Goal: Information Seeking & Learning: Learn about a topic

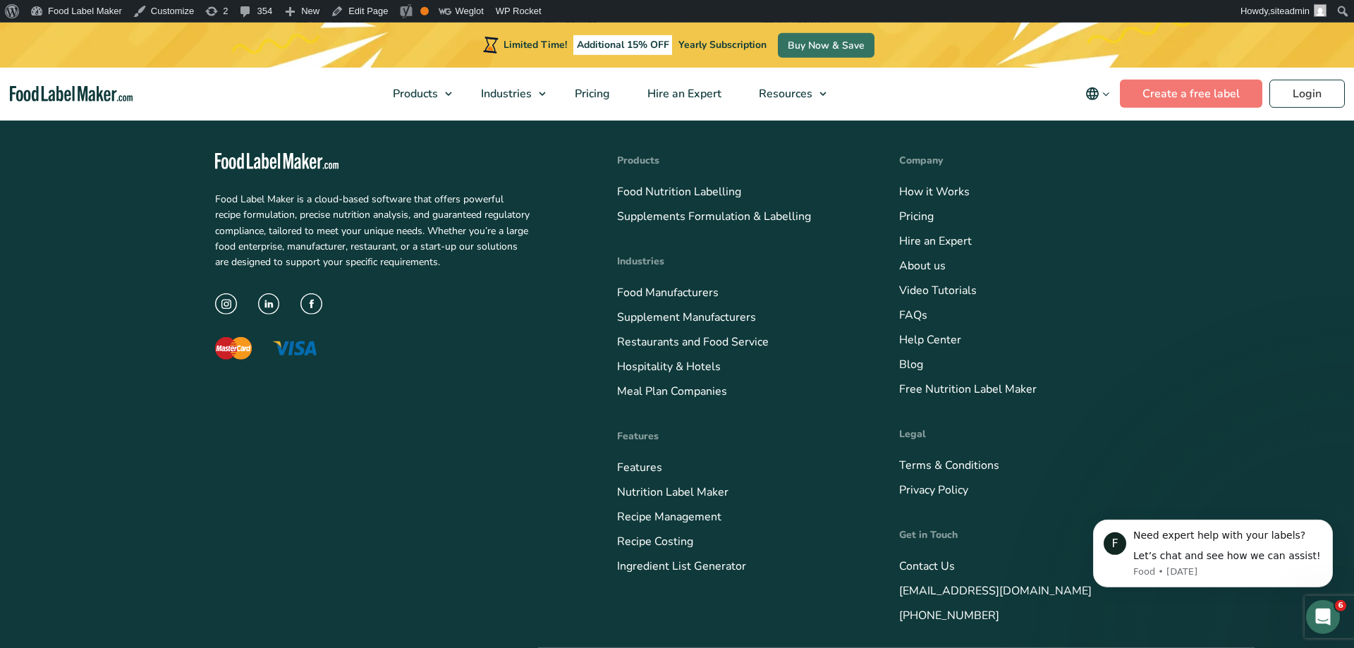
scroll to position [5783, 0]
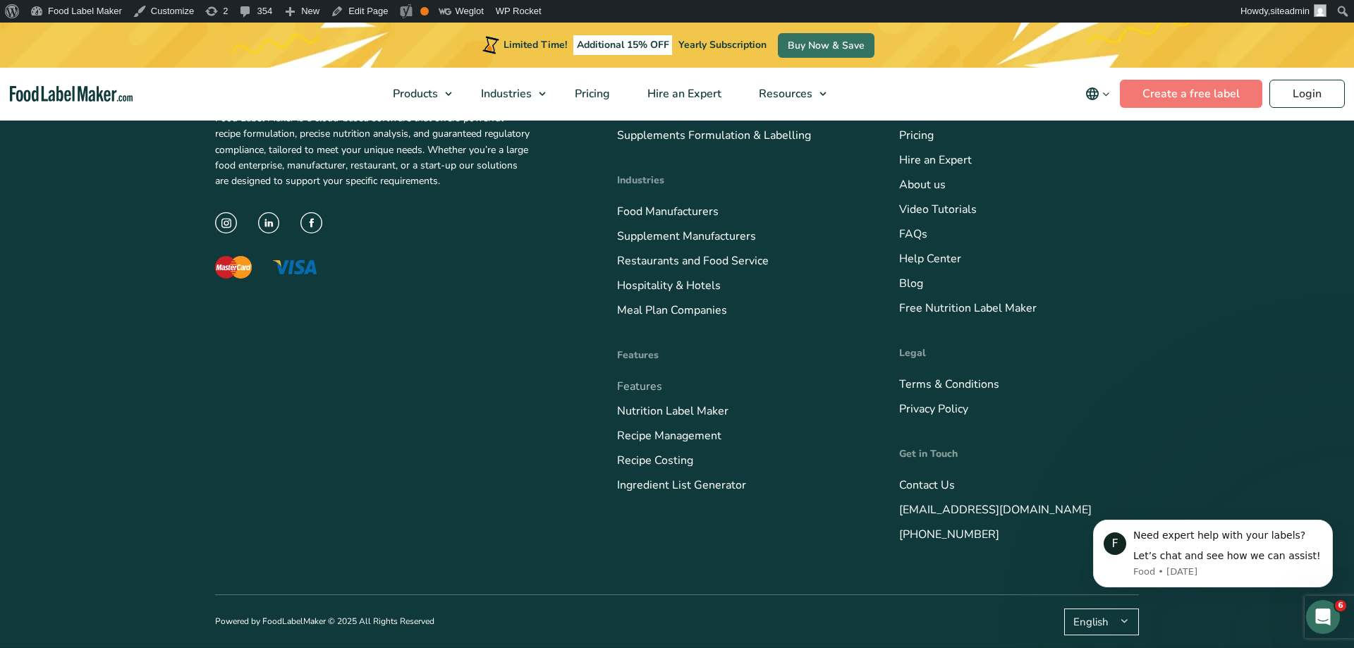
click at [635, 387] on link "Features" at bounding box center [639, 387] width 45 height 16
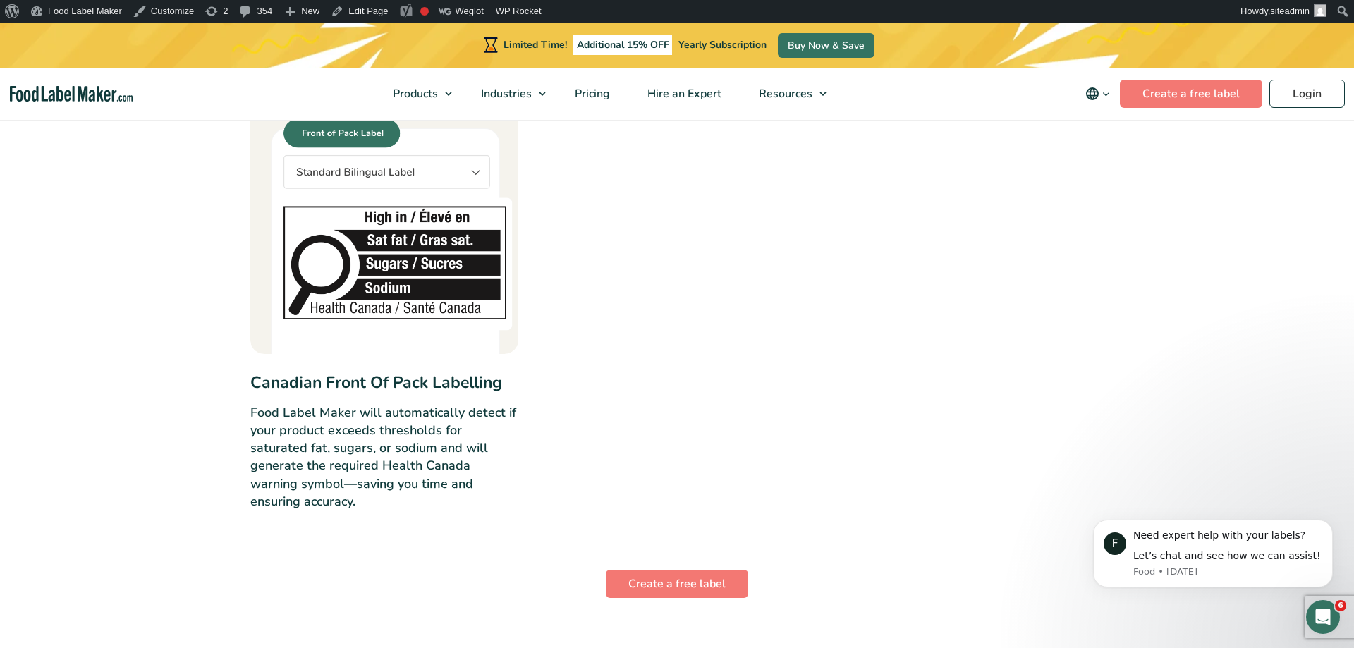
scroll to position [5180, 0]
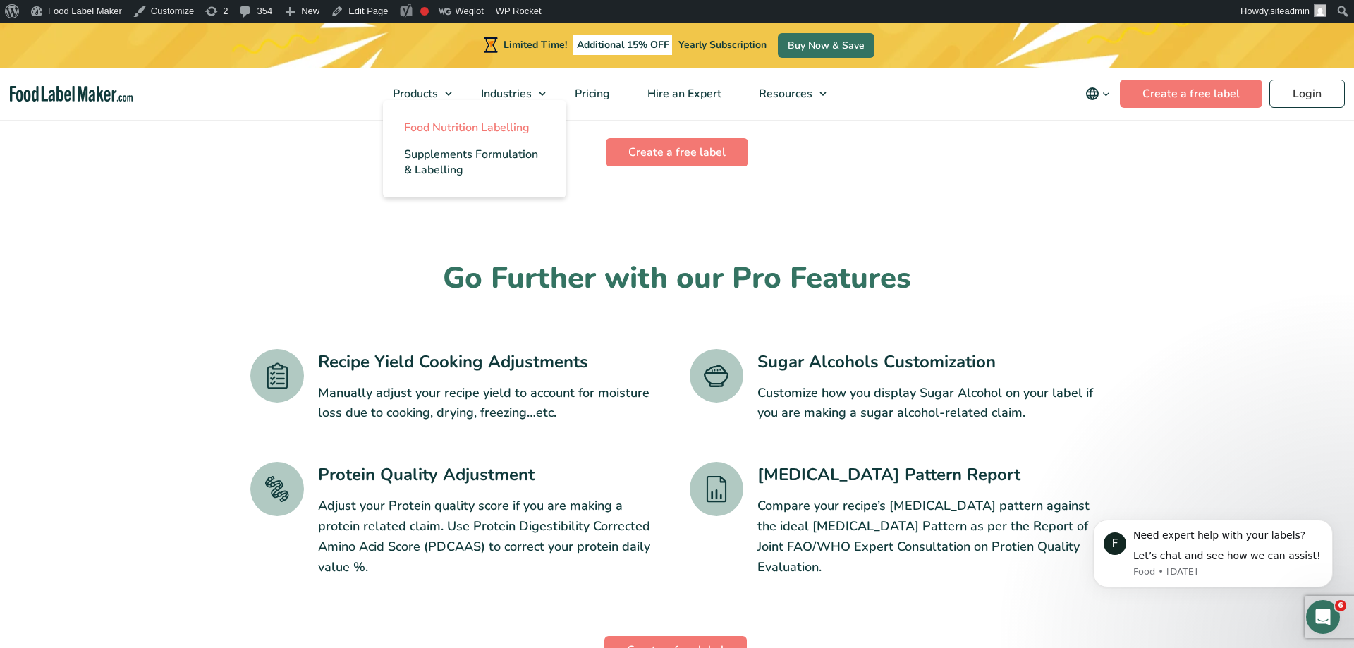
click at [423, 129] on span "Food Nutrition Labelling" at bounding box center [467, 128] width 126 height 16
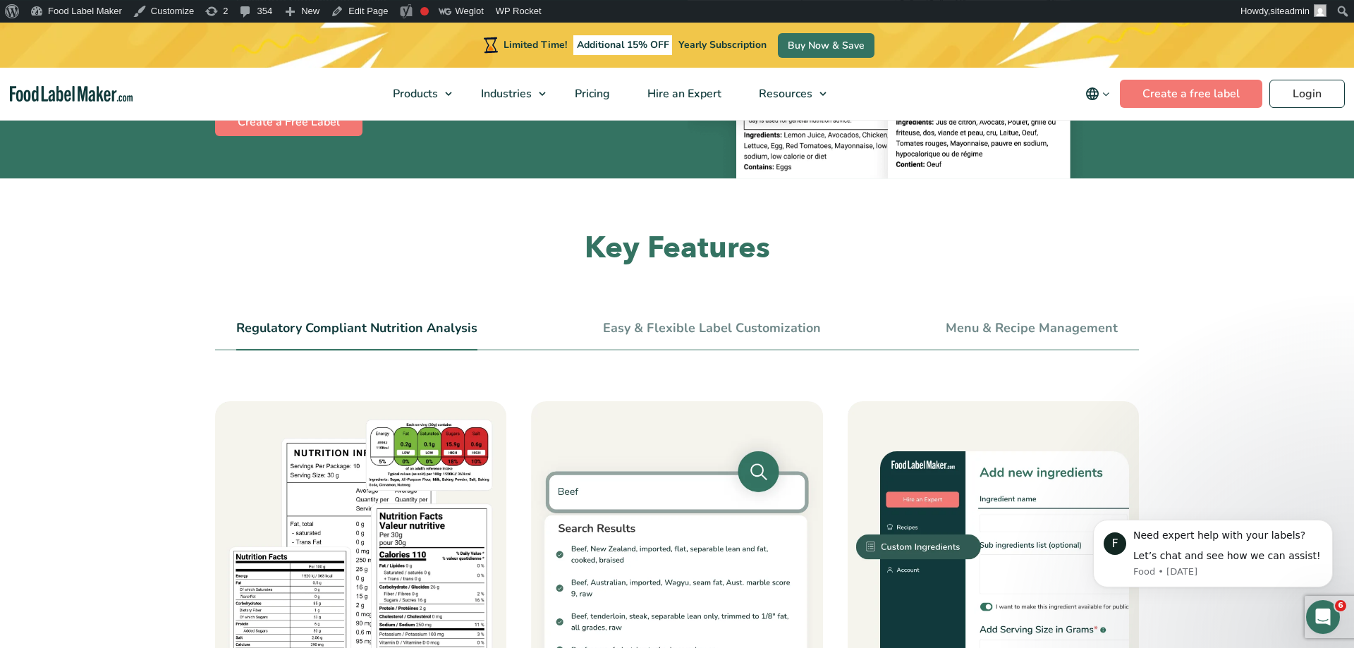
scroll to position [432, 0]
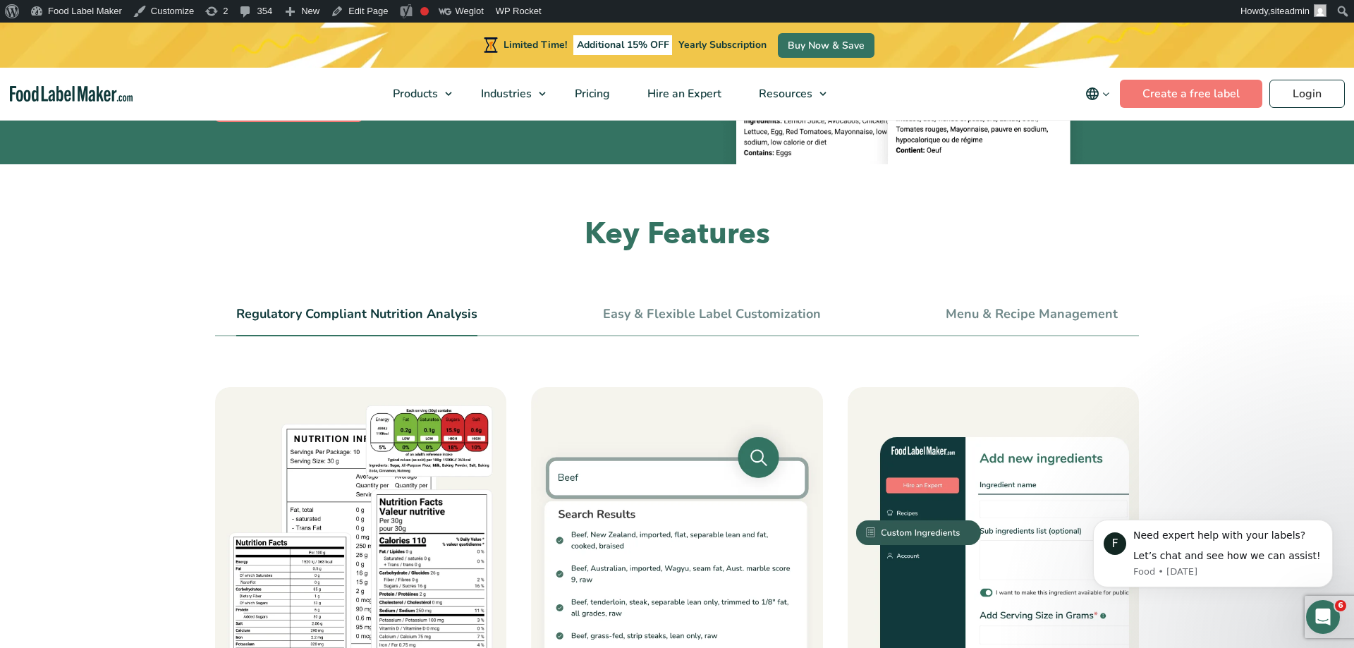
click at [686, 315] on link "Easy & Flexible Label Customization" at bounding box center [712, 315] width 218 height 16
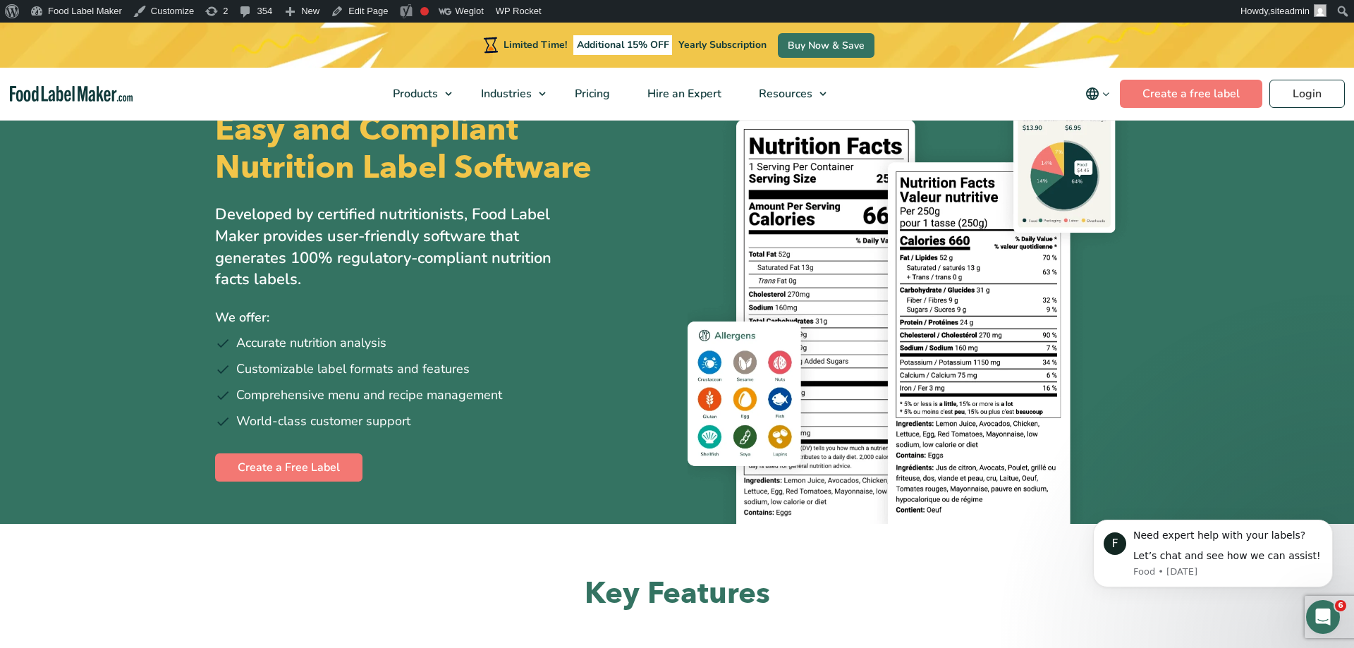
scroll to position [360, 0]
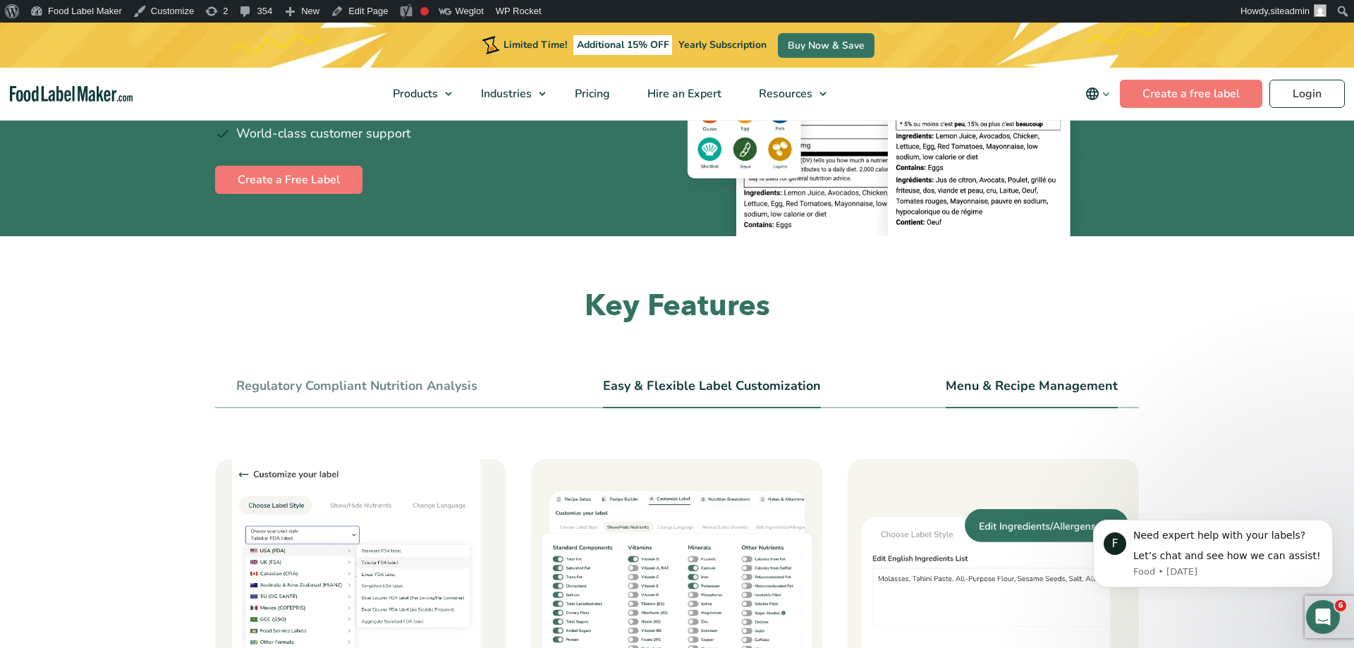
click at [1016, 377] on li "Menu & Recipe Management" at bounding box center [1032, 393] width 172 height 32
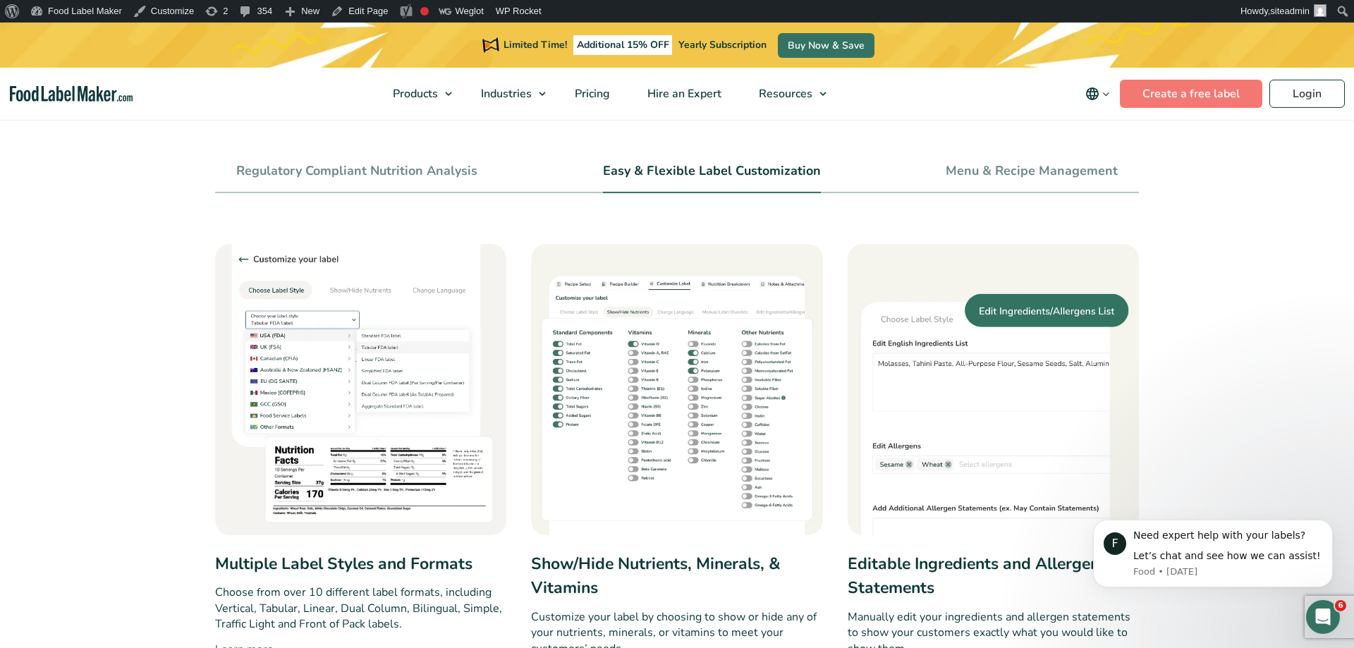
scroll to position [504, 0]
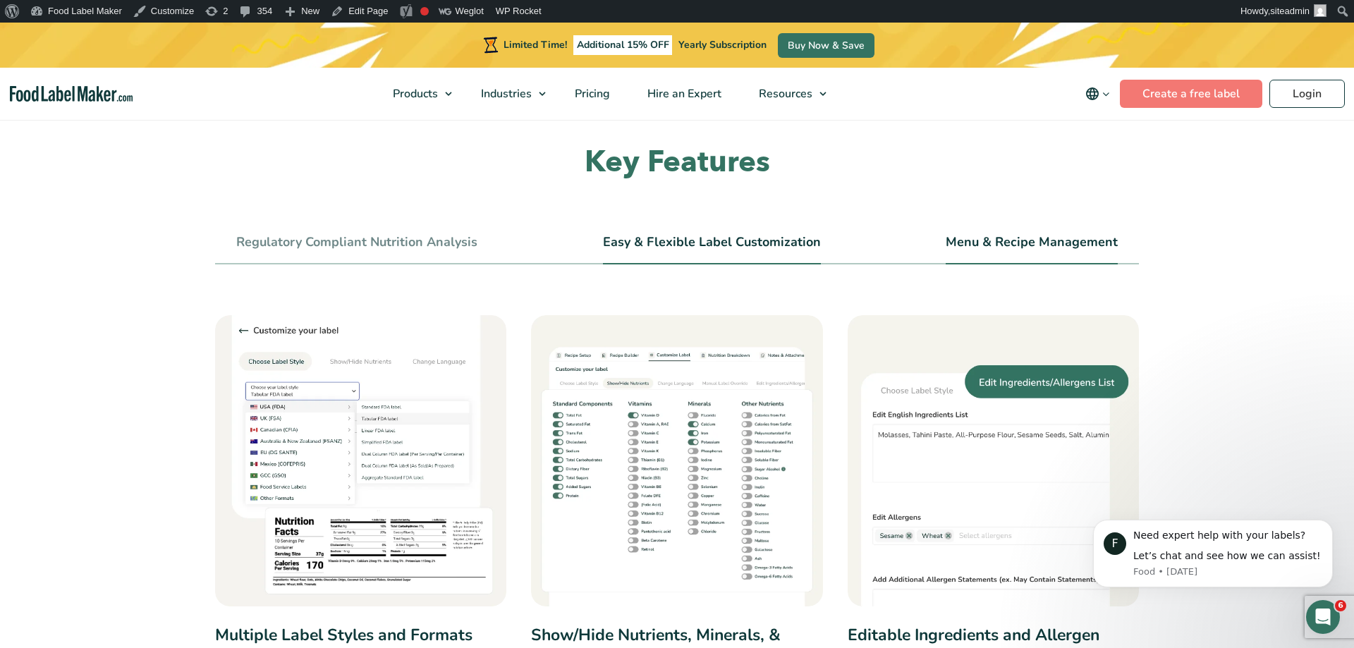
click at [1039, 244] on link "Menu & Recipe Management" at bounding box center [1032, 243] width 172 height 16
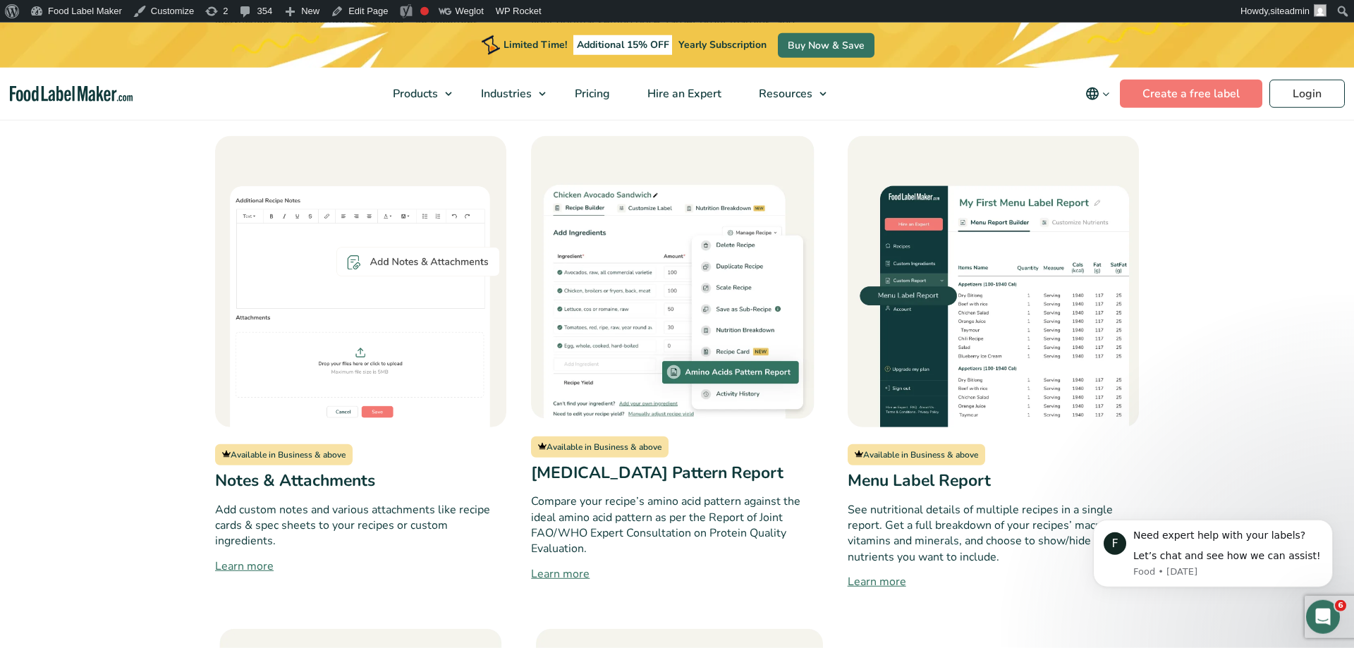
scroll to position [2158, 0]
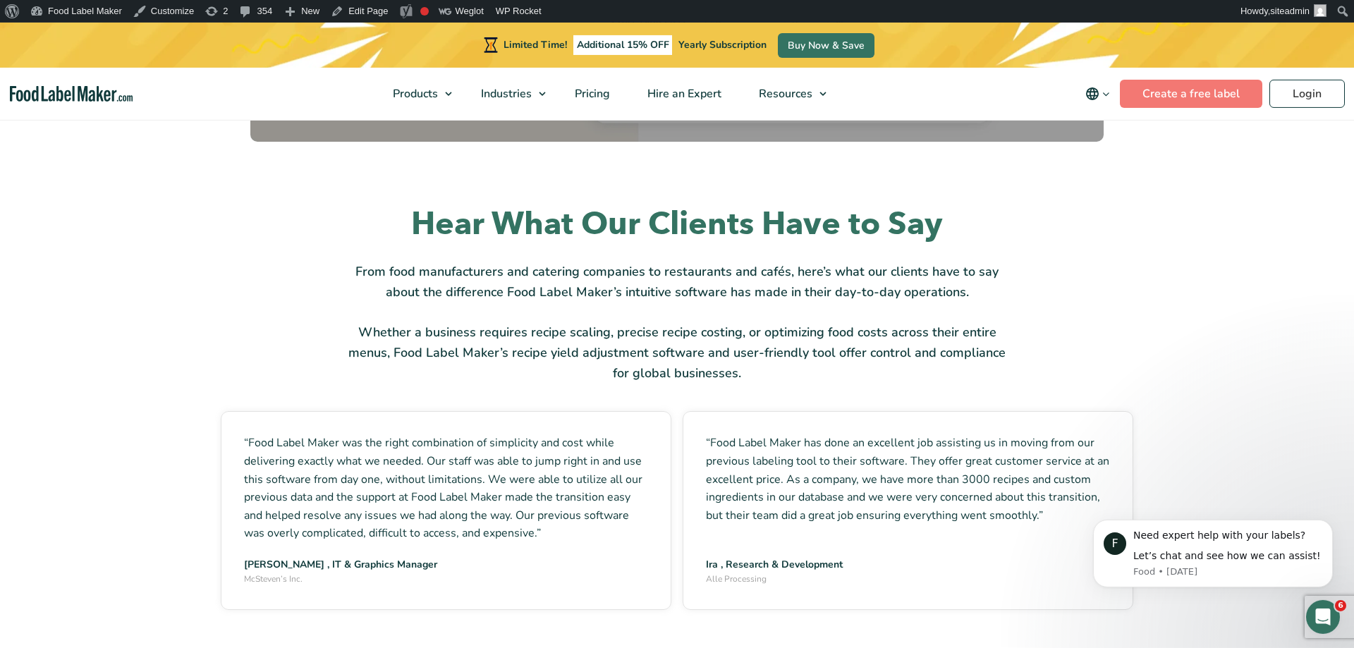
scroll to position [2302, 0]
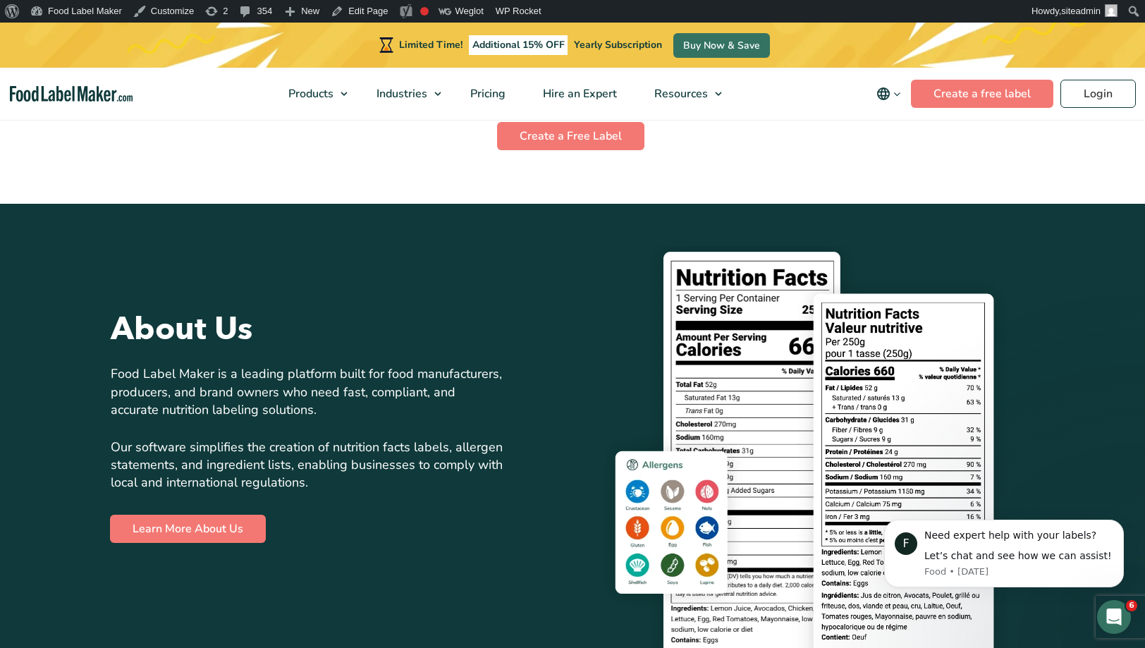
scroll to position [2950, 0]
